Goal: Obtain resource: Download file/media

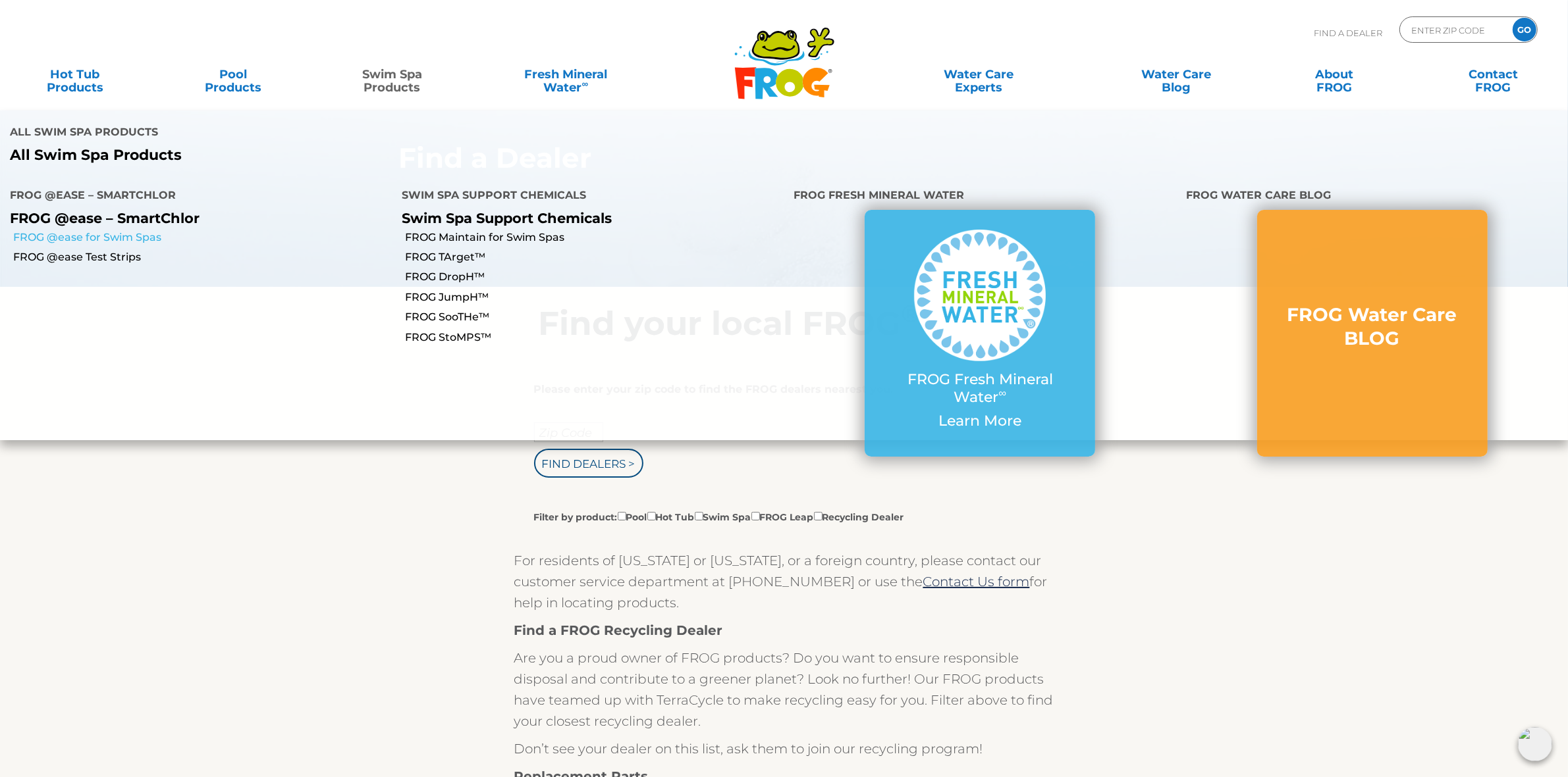
click at [142, 230] on link "FROG @ease for Swim Spas" at bounding box center [202, 237] width 378 height 14
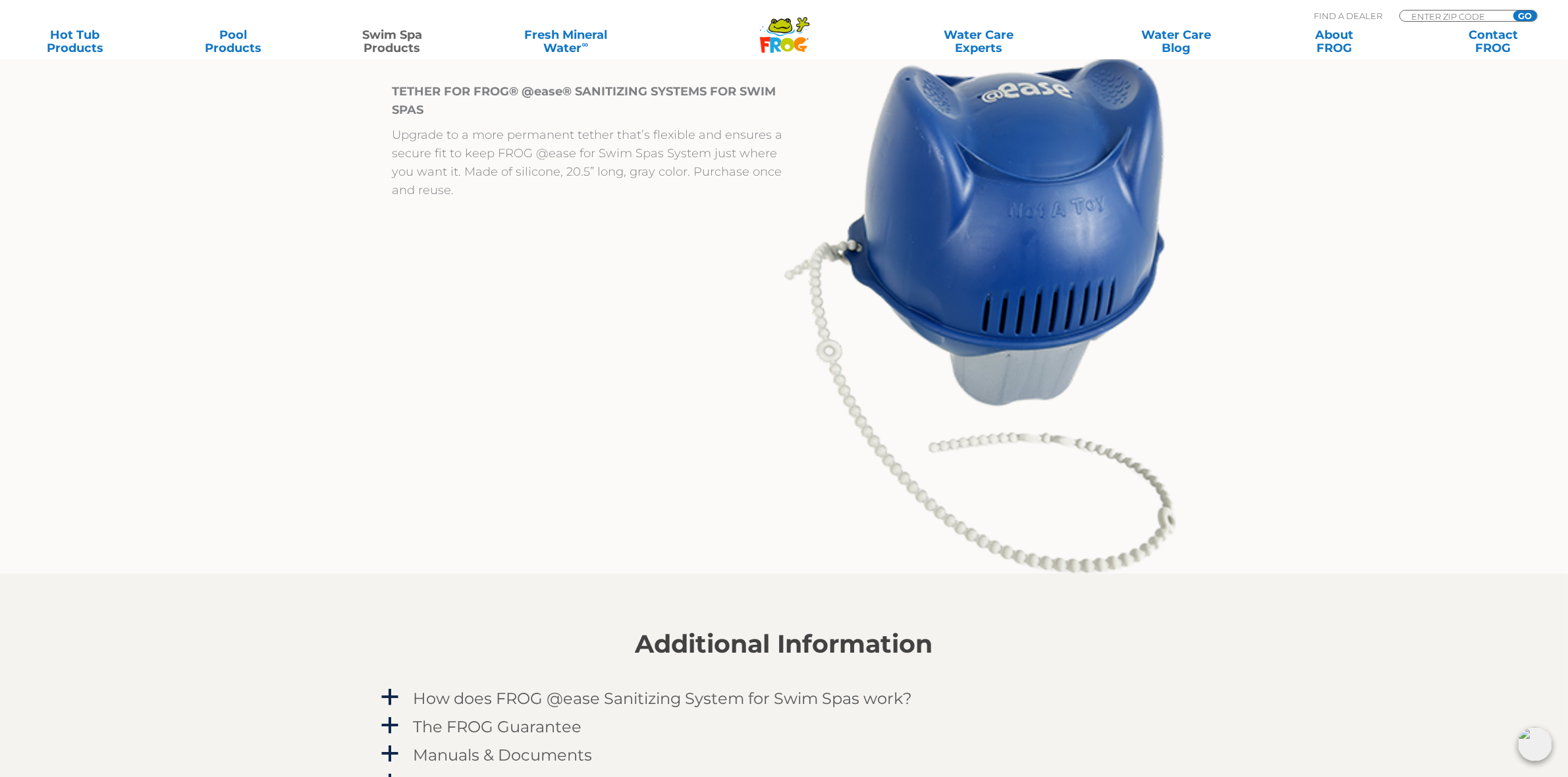
scroll to position [1728, 0]
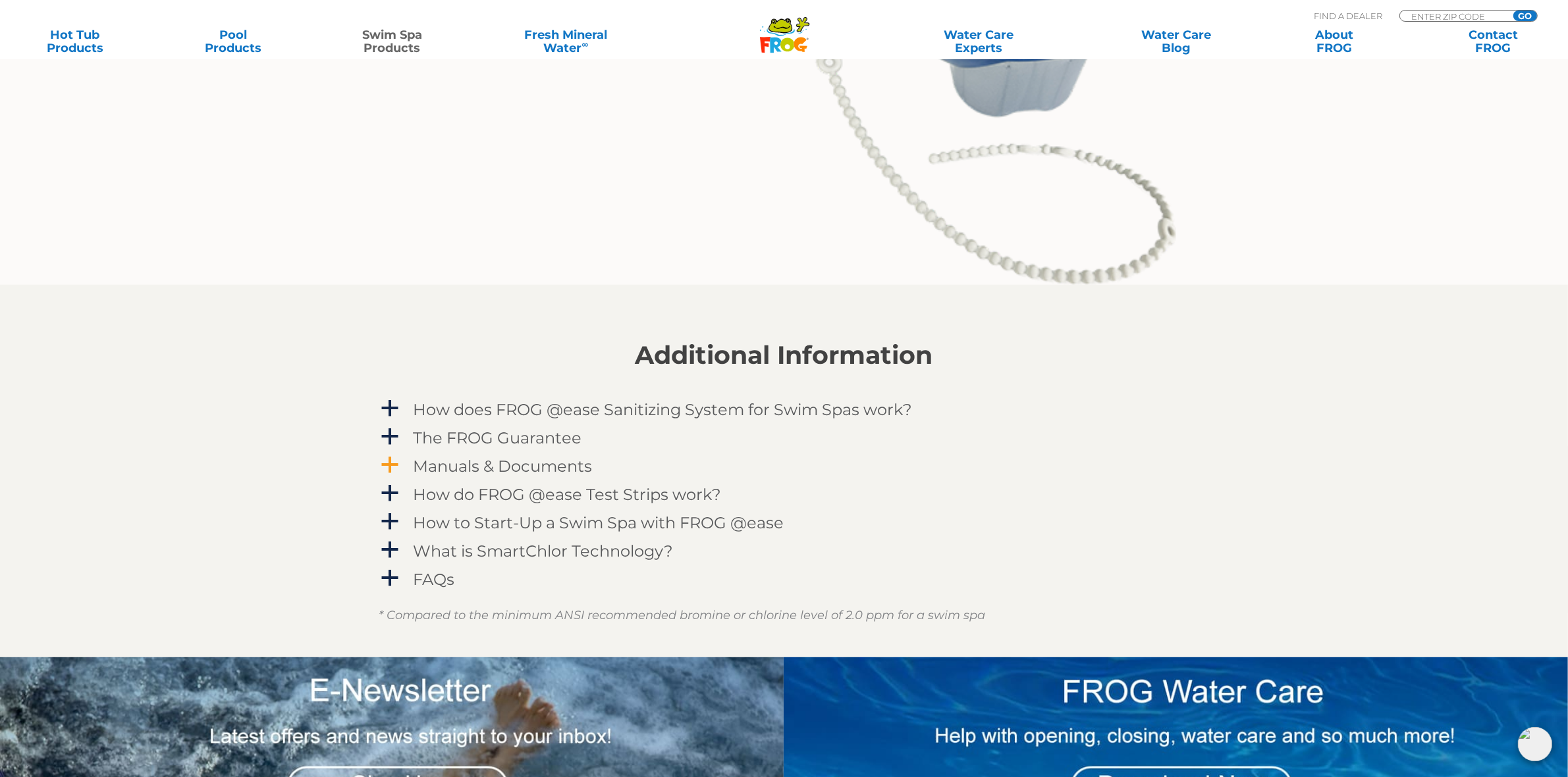
click at [494, 468] on h4 "Manuals & Documents" at bounding box center [503, 466] width 179 height 18
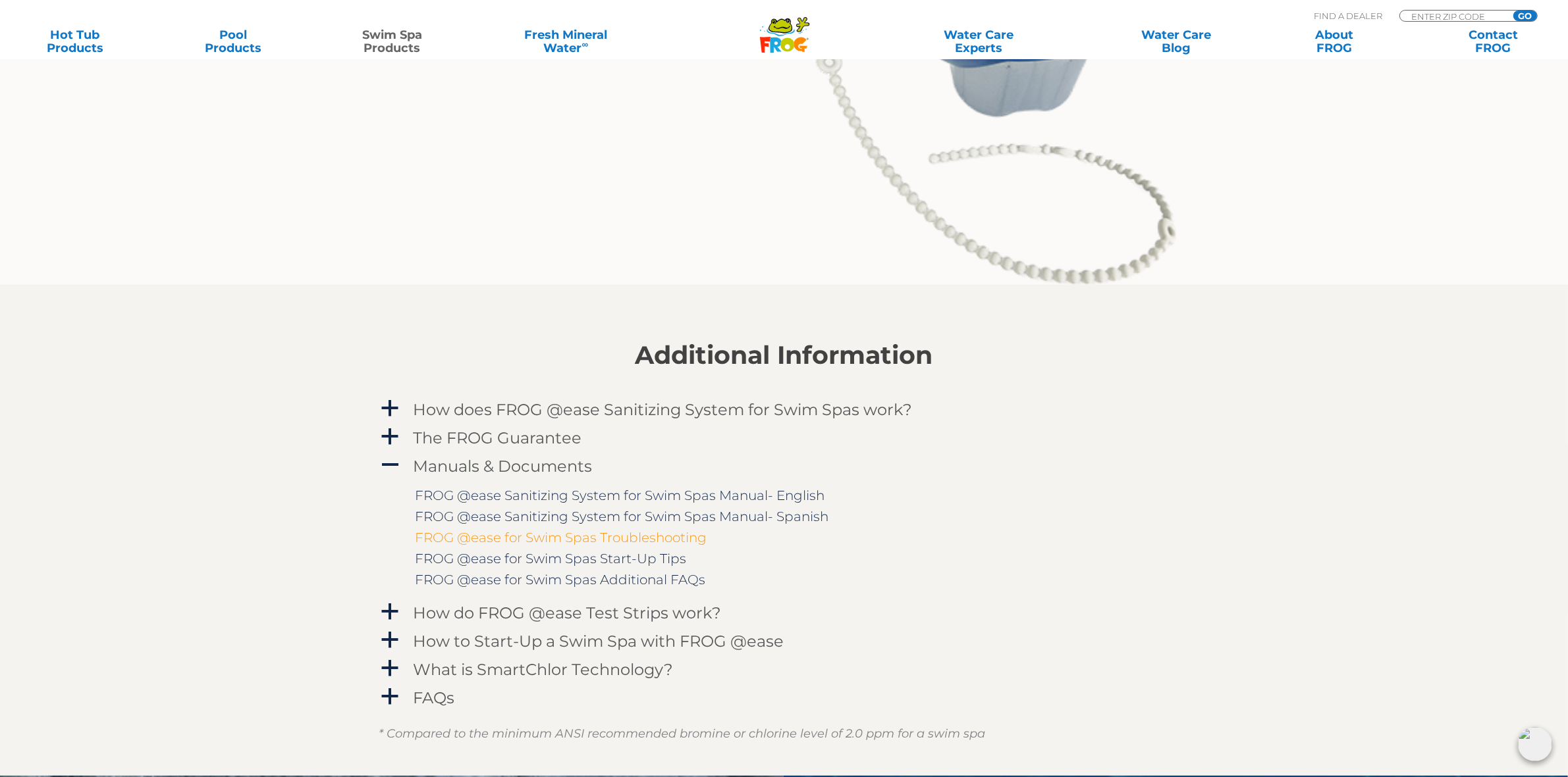
click at [628, 535] on link "FROG @ease for Swim Spas Troubleshooting" at bounding box center [561, 538] width 292 height 16
click at [692, 495] on link "FROG @ease Sanitizing System for Swim Spas Manual- English" at bounding box center [620, 495] width 410 height 16
